Goal: Navigation & Orientation: Go to known website

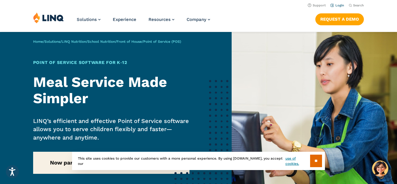
click at [335, 5] on link "Login" at bounding box center [337, 5] width 14 height 4
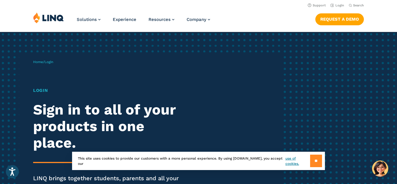
click at [312, 163] on input "**" at bounding box center [316, 161] width 12 height 12
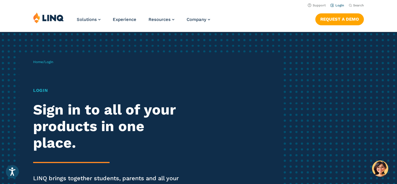
click at [335, 6] on link "Login" at bounding box center [337, 5] width 14 height 4
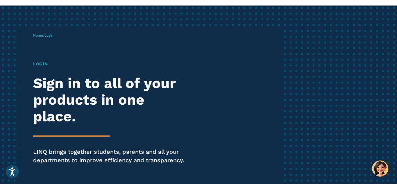
scroll to position [26, 0]
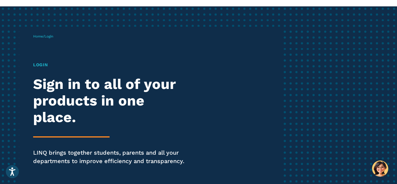
click at [47, 66] on h1 "Login" at bounding box center [109, 65] width 153 height 7
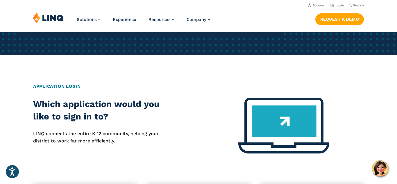
scroll to position [173, 0]
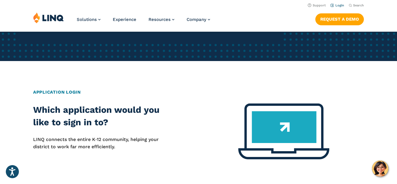
click at [335, 5] on link "Login" at bounding box center [337, 5] width 14 height 4
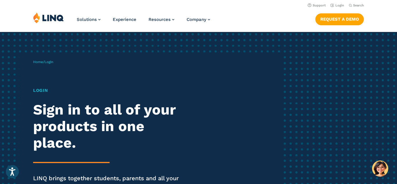
click at [50, 62] on span "Login" at bounding box center [48, 62] width 9 height 4
click at [42, 92] on h1 "Login" at bounding box center [109, 90] width 153 height 7
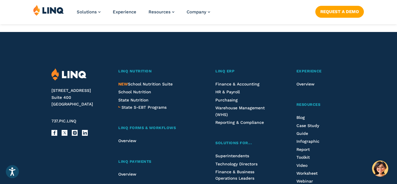
scroll to position [614, 0]
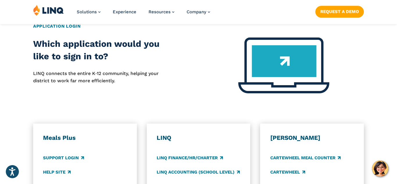
scroll to position [256, 0]
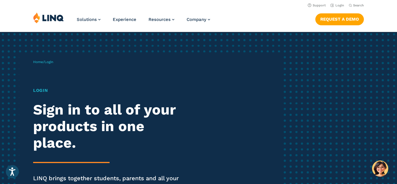
scroll to position [256, 0]
